Goal: Information Seeking & Learning: Learn about a topic

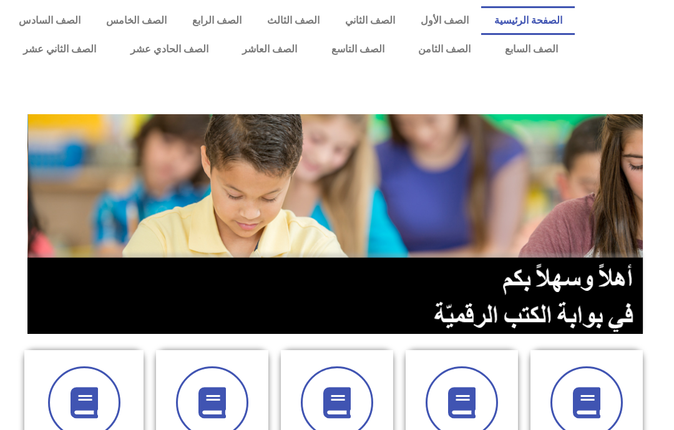
click at [443, 58] on link "الصف الثامن" at bounding box center [444, 49] width 87 height 29
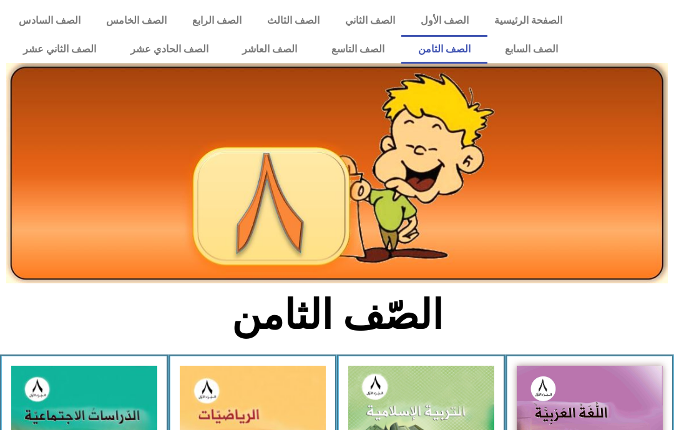
click at [23, 53] on link "الصف الثاني عشر" at bounding box center [59, 49] width 107 height 29
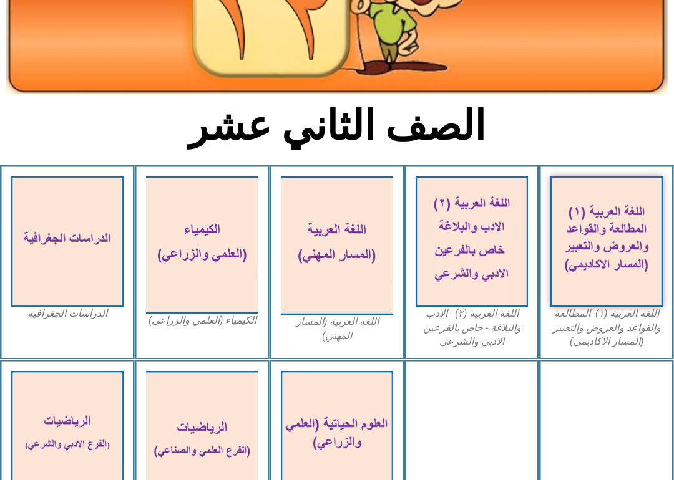
scroll to position [185, 0]
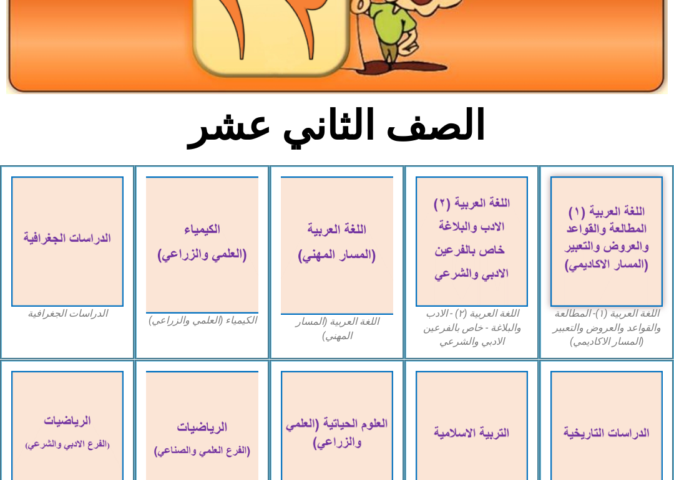
click at [588, 286] on img at bounding box center [606, 241] width 112 height 130
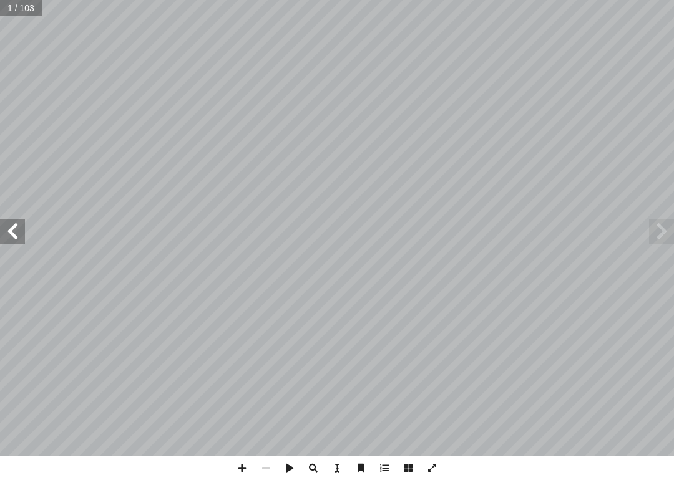
click at [9, 230] on span at bounding box center [12, 231] width 25 height 25
click at [17, 228] on span at bounding box center [12, 231] width 25 height 25
click at [11, 233] on span at bounding box center [12, 231] width 25 height 25
click at [9, 239] on span at bounding box center [12, 231] width 25 height 25
click at [21, 241] on span at bounding box center [12, 231] width 25 height 25
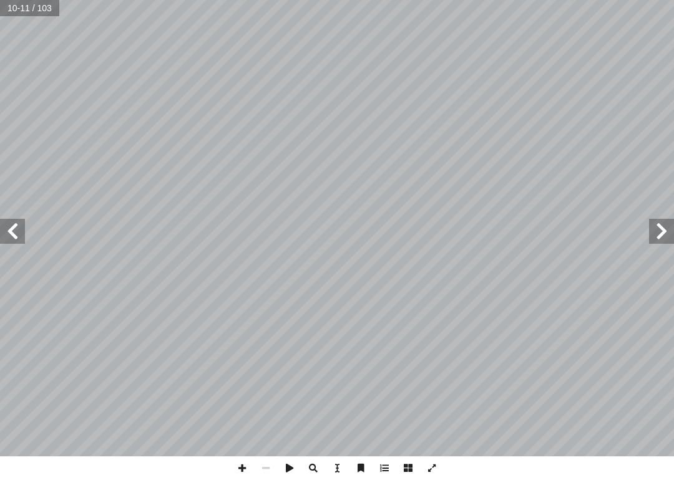
click at [7, 239] on span at bounding box center [12, 231] width 25 height 25
click at [2, 231] on span at bounding box center [12, 231] width 25 height 25
click at [16, 231] on span at bounding box center [12, 231] width 25 height 25
click at [20, 228] on span at bounding box center [12, 231] width 25 height 25
click at [7, 242] on span at bounding box center [12, 231] width 25 height 25
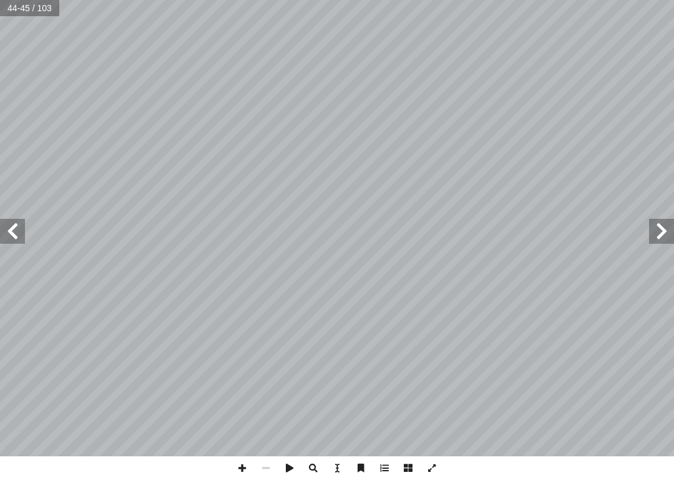
click at [21, 231] on span at bounding box center [12, 231] width 25 height 25
